Goal: Navigation & Orientation: Find specific page/section

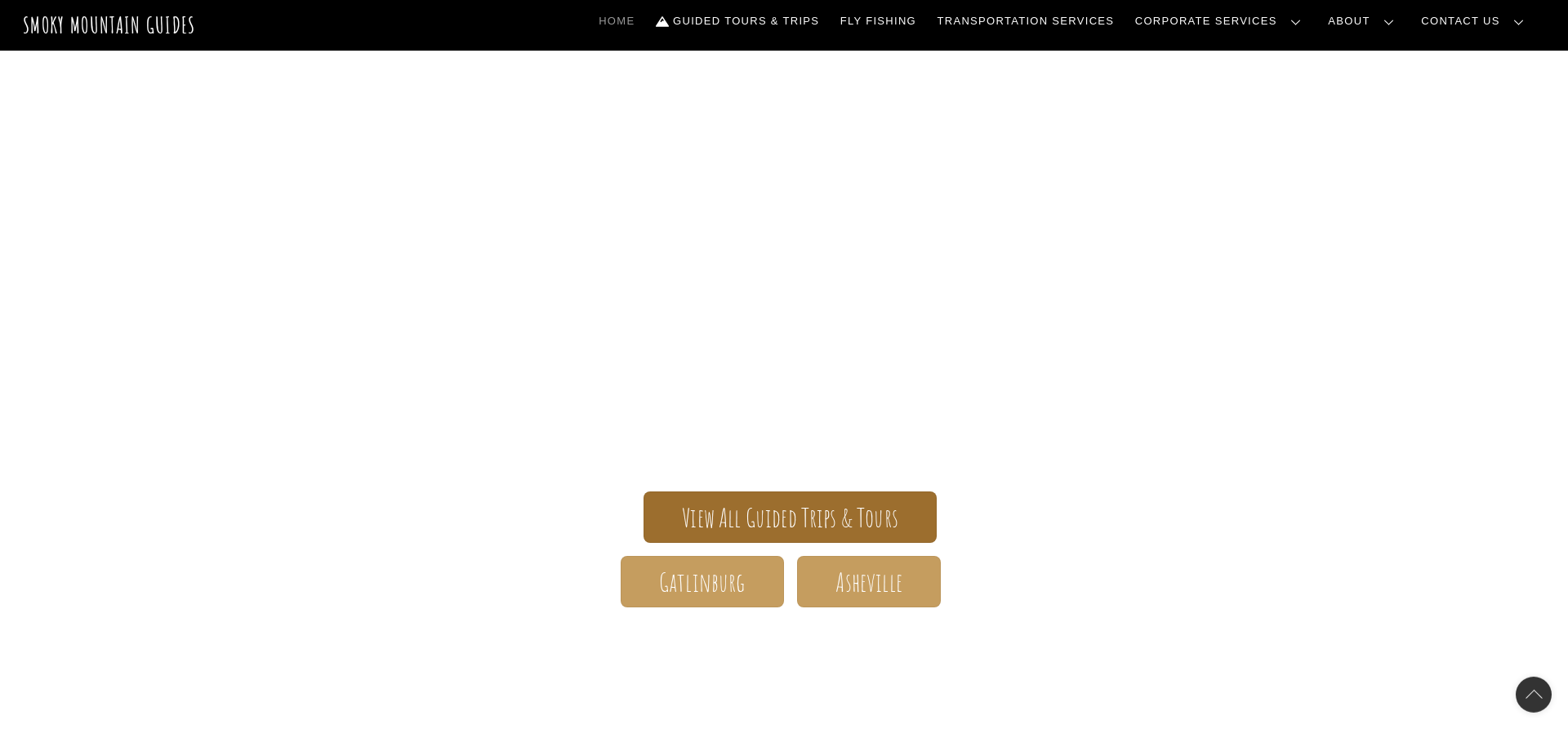
scroll to position [84, 0]
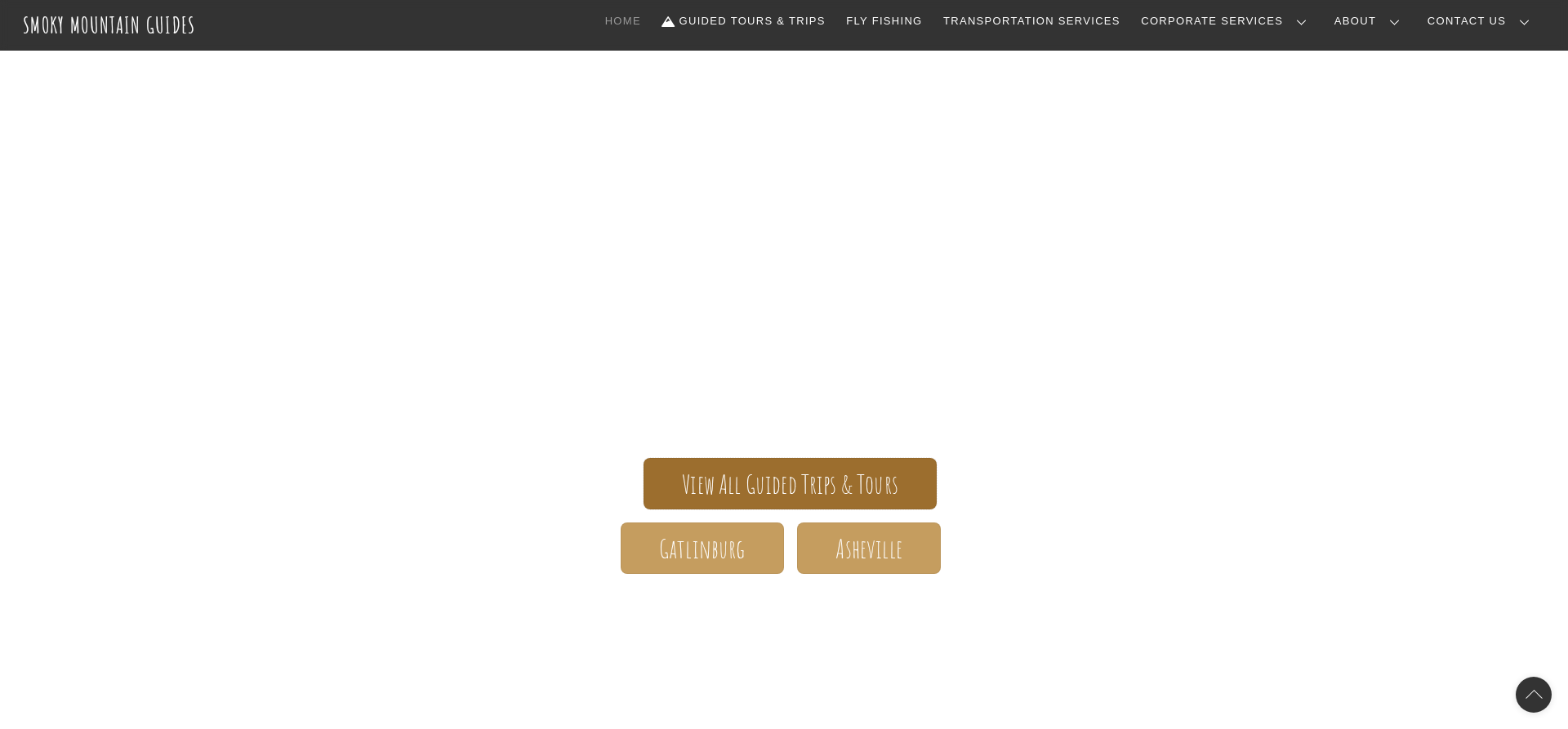
click at [722, 483] on span "View All Guided Trips & Tours" at bounding box center [790, 485] width 217 height 17
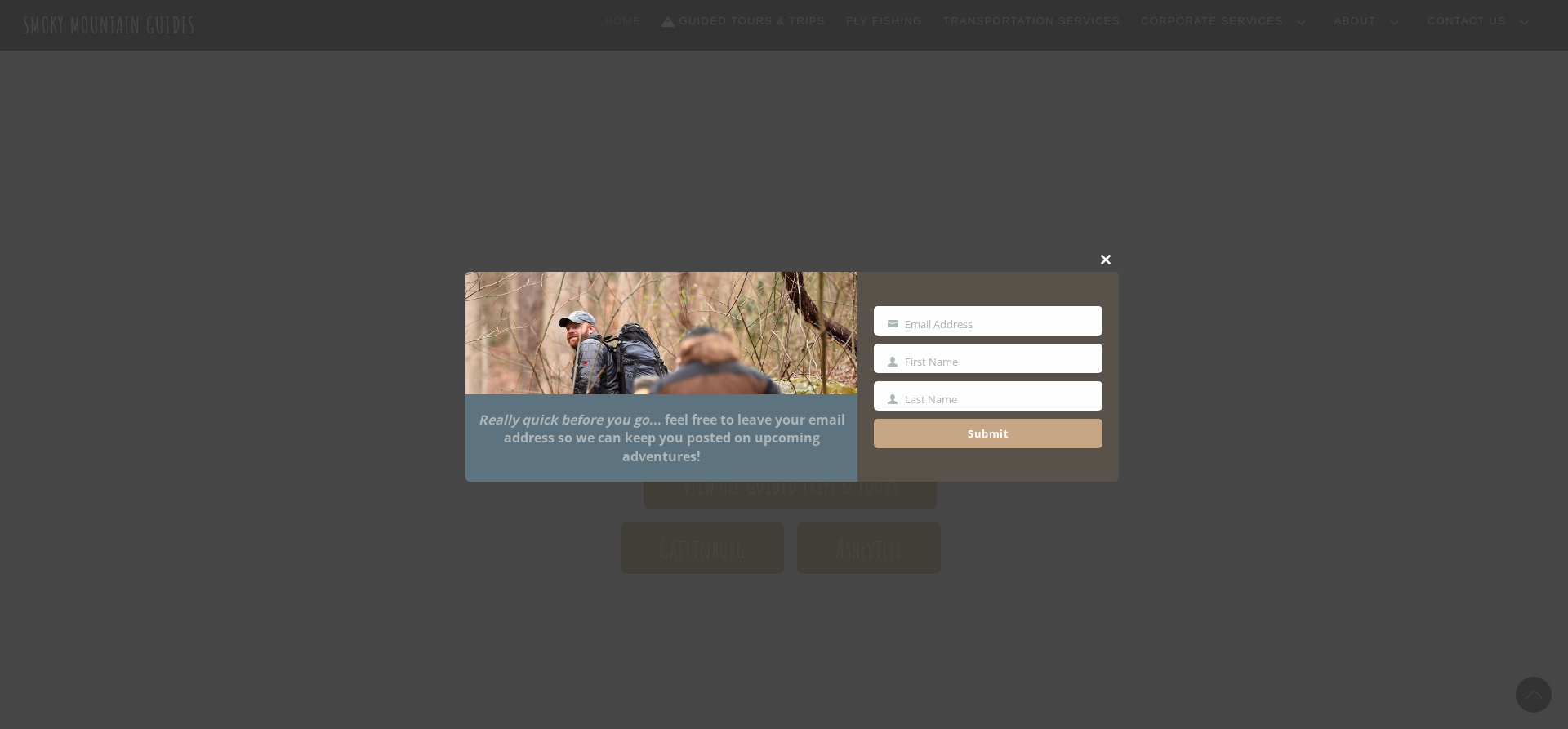
click at [1104, 259] on span at bounding box center [1106, 259] width 24 height 10
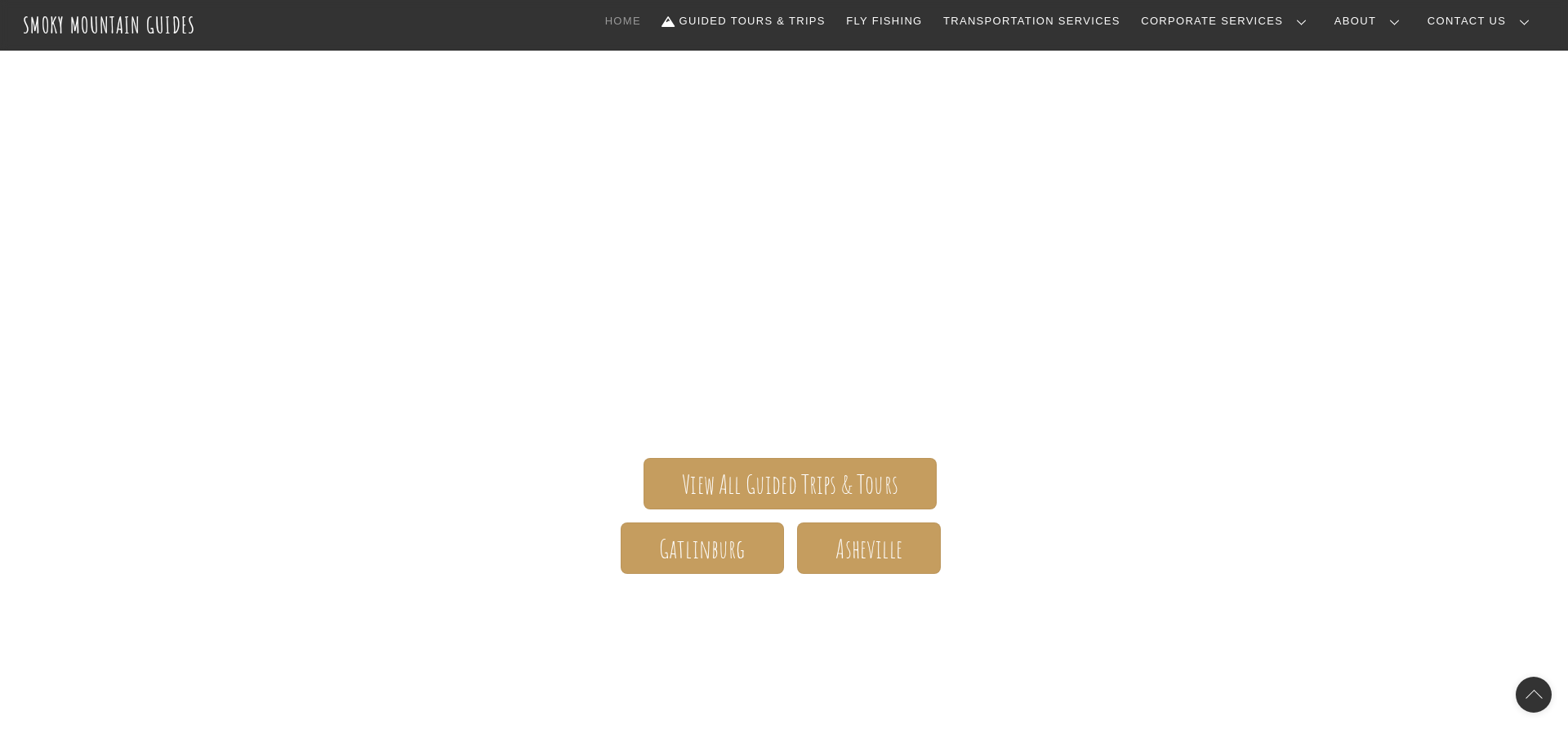
click at [0, 0] on link "Our Guides" at bounding box center [0, 0] width 0 height 0
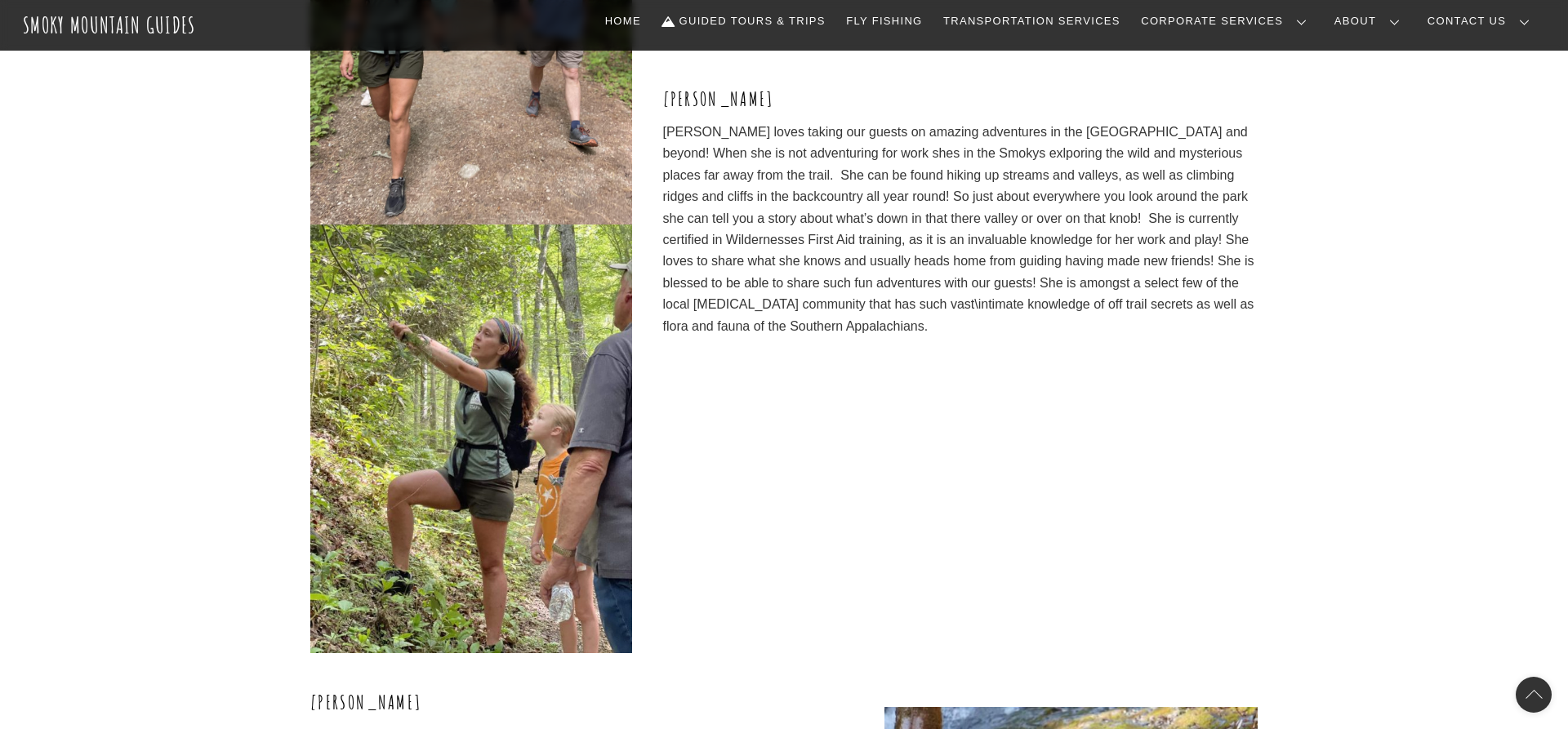
scroll to position [5021, 0]
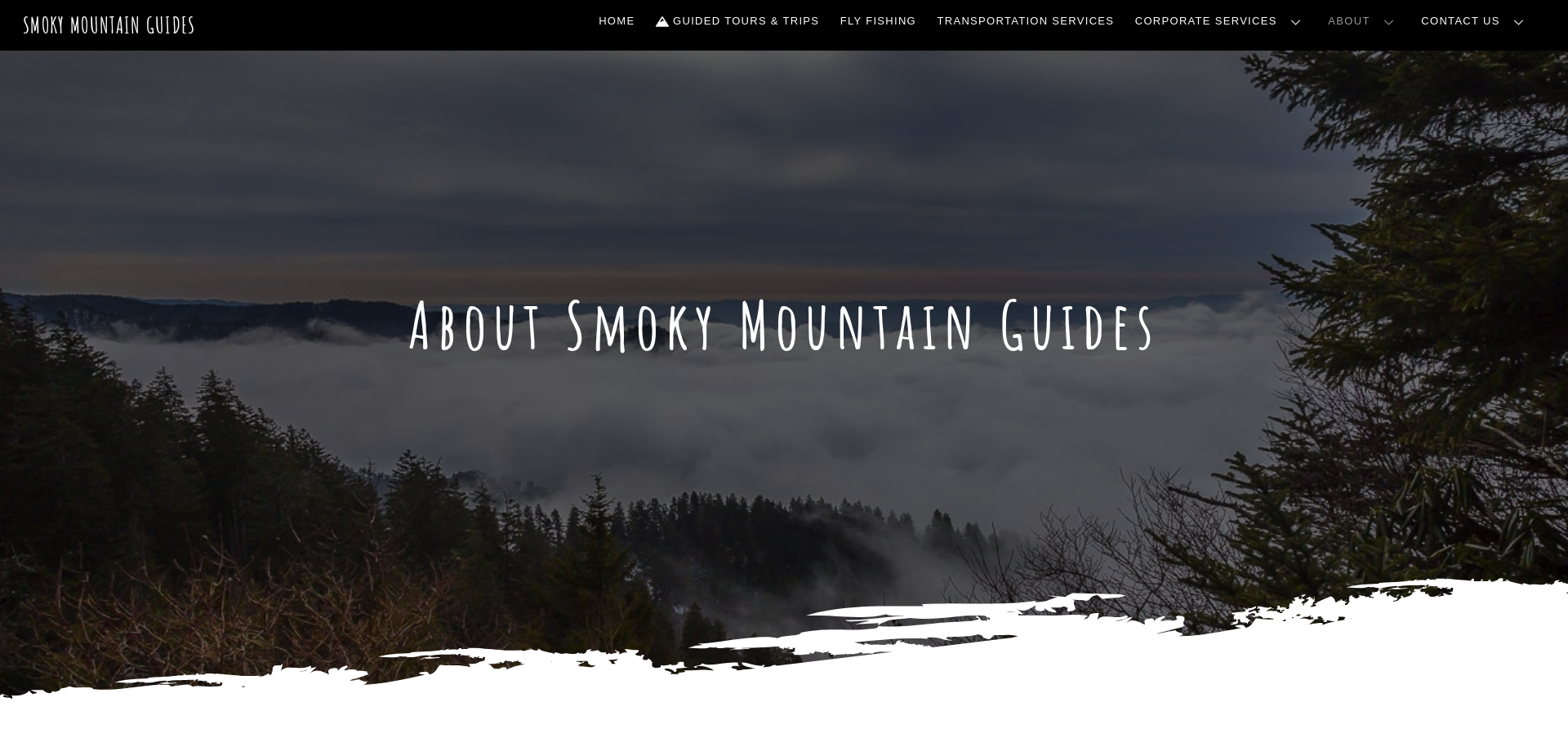
click at [0, 0] on link "Our Story" at bounding box center [0, 0] width 0 height 0
click at [0, 0] on link "Team Building" at bounding box center [0, 0] width 0 height 0
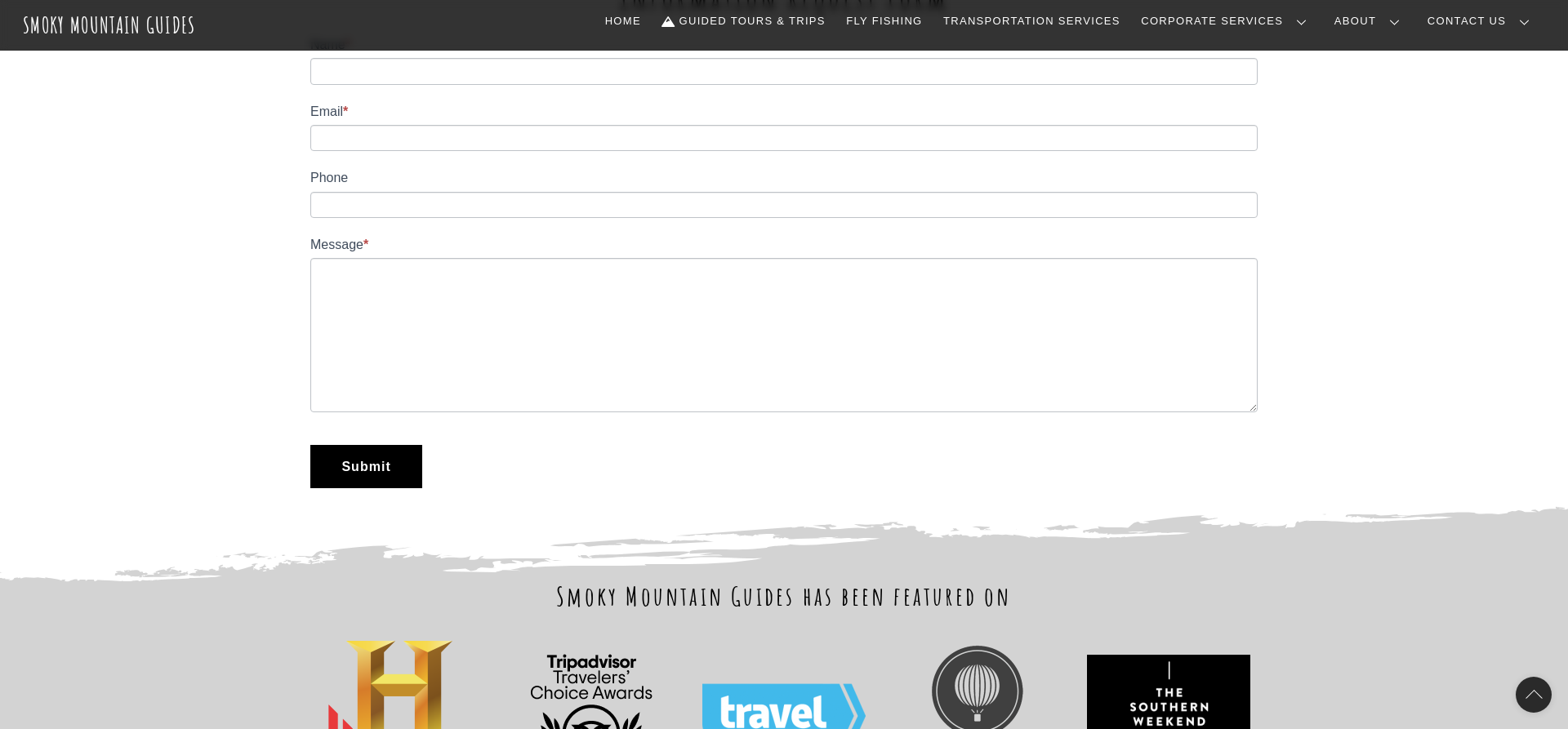
scroll to position [7914, 0]
